Goal: Task Accomplishment & Management: Use online tool/utility

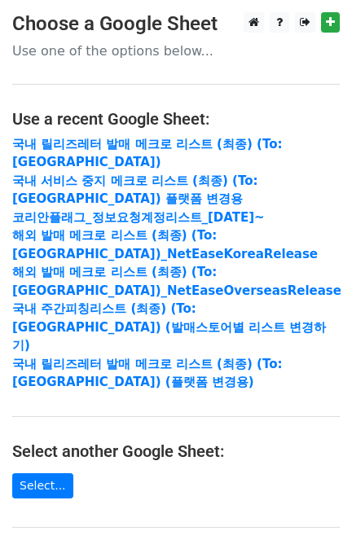
scroll to position [314, 0]
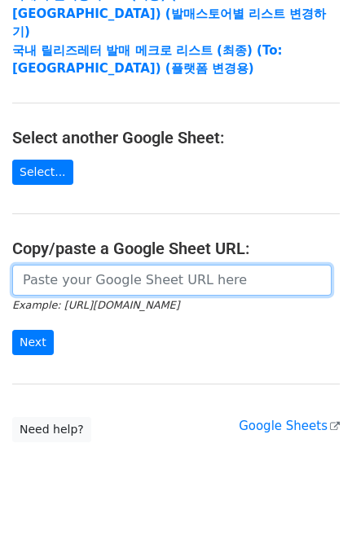
click at [92, 266] on input "url" at bounding box center [171, 280] width 319 height 31
paste input "[URL][DOMAIN_NAME]"
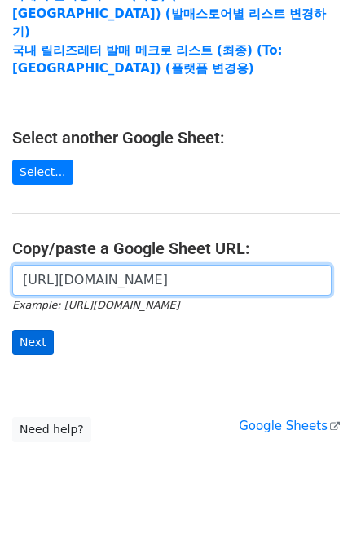
scroll to position [0, 381]
type input "[URL][DOMAIN_NAME]"
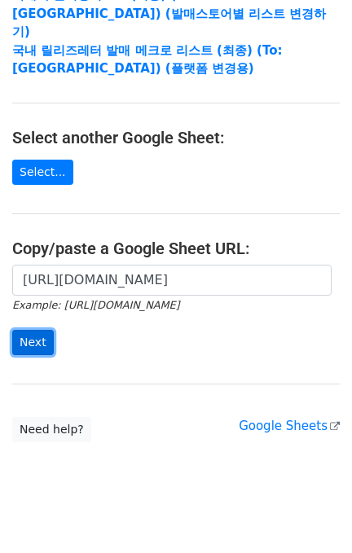
click at [37, 330] on input "Next" at bounding box center [33, 342] width 42 height 25
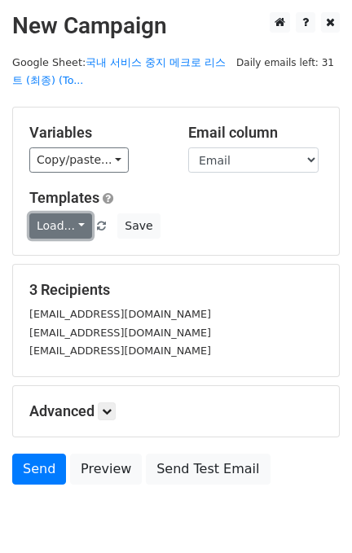
click at [42, 230] on link "Load..." at bounding box center [60, 225] width 63 height 25
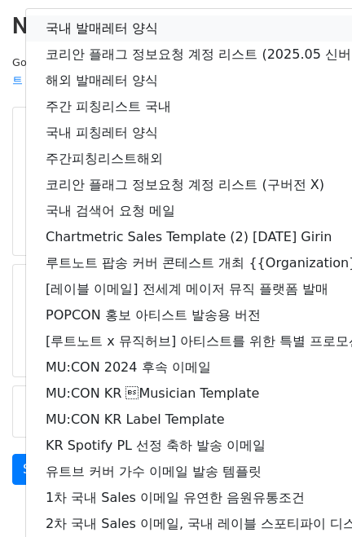
click at [91, 33] on link "국내 발매레터 양식" at bounding box center [287, 28] width 523 height 26
